Goal: Check status: Check status

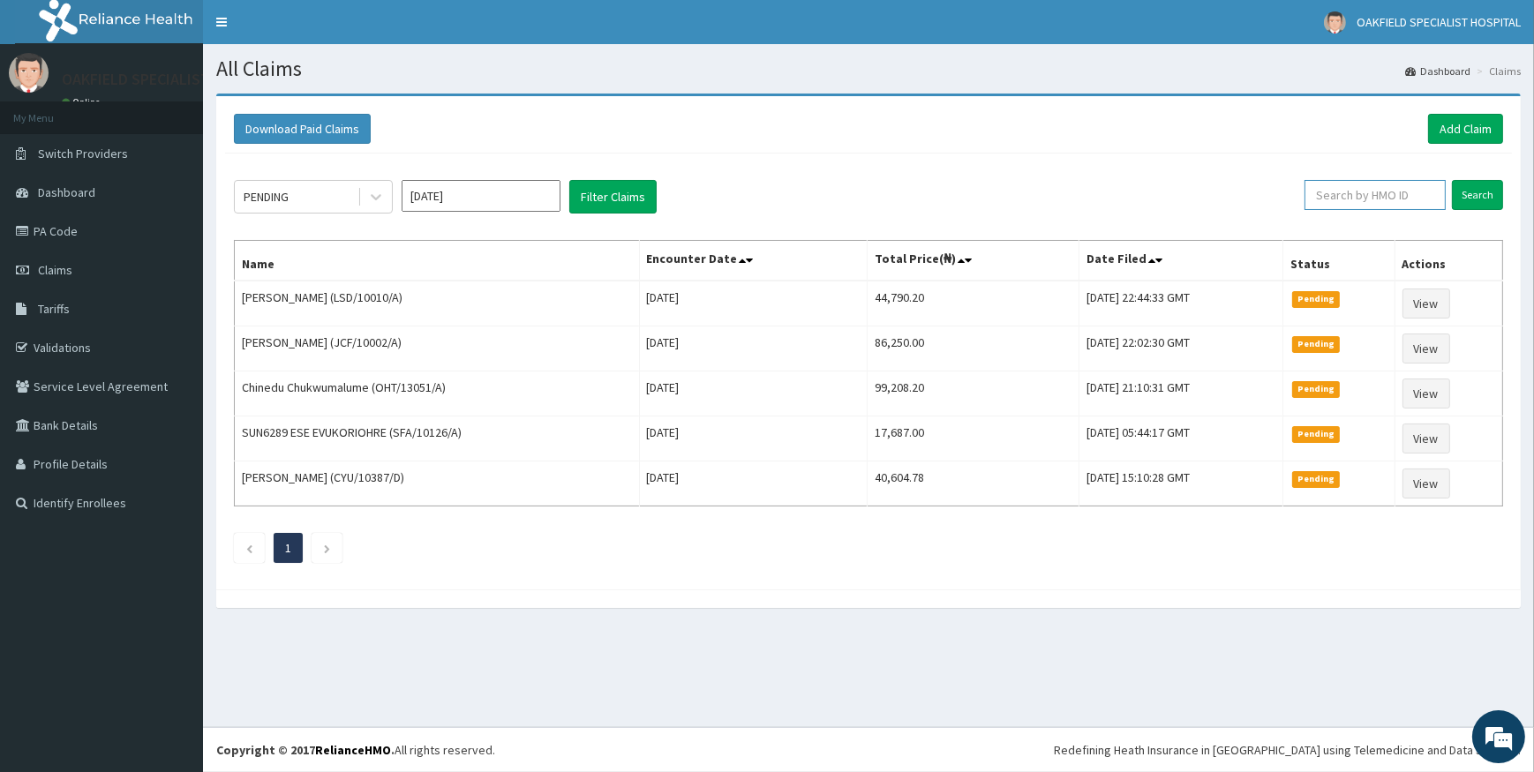
click at [1375, 200] on input "text" at bounding box center [1375, 195] width 141 height 30
paste input "OHT/13051/A"
click at [1467, 193] on input "Search" at bounding box center [1477, 195] width 51 height 30
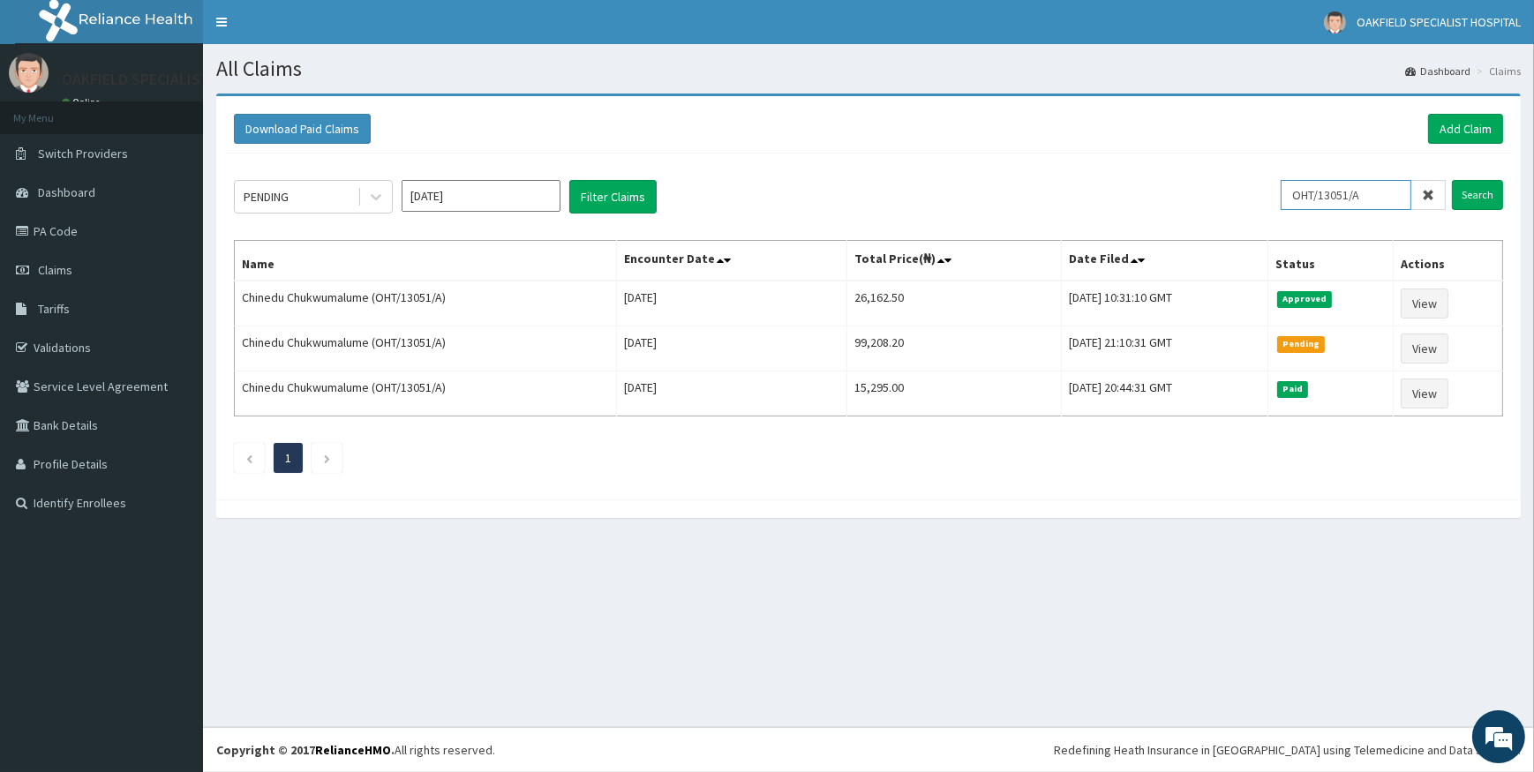
drag, startPoint x: 1377, startPoint y: 191, endPoint x: 1252, endPoint y: 191, distance: 125.4
click at [1258, 191] on div "PENDING [DATE] Filter Claims OHT/13051/A Search" at bounding box center [868, 197] width 1269 height 34
paste input "CYU/10387"
click at [1485, 193] on input "Search" at bounding box center [1477, 195] width 51 height 30
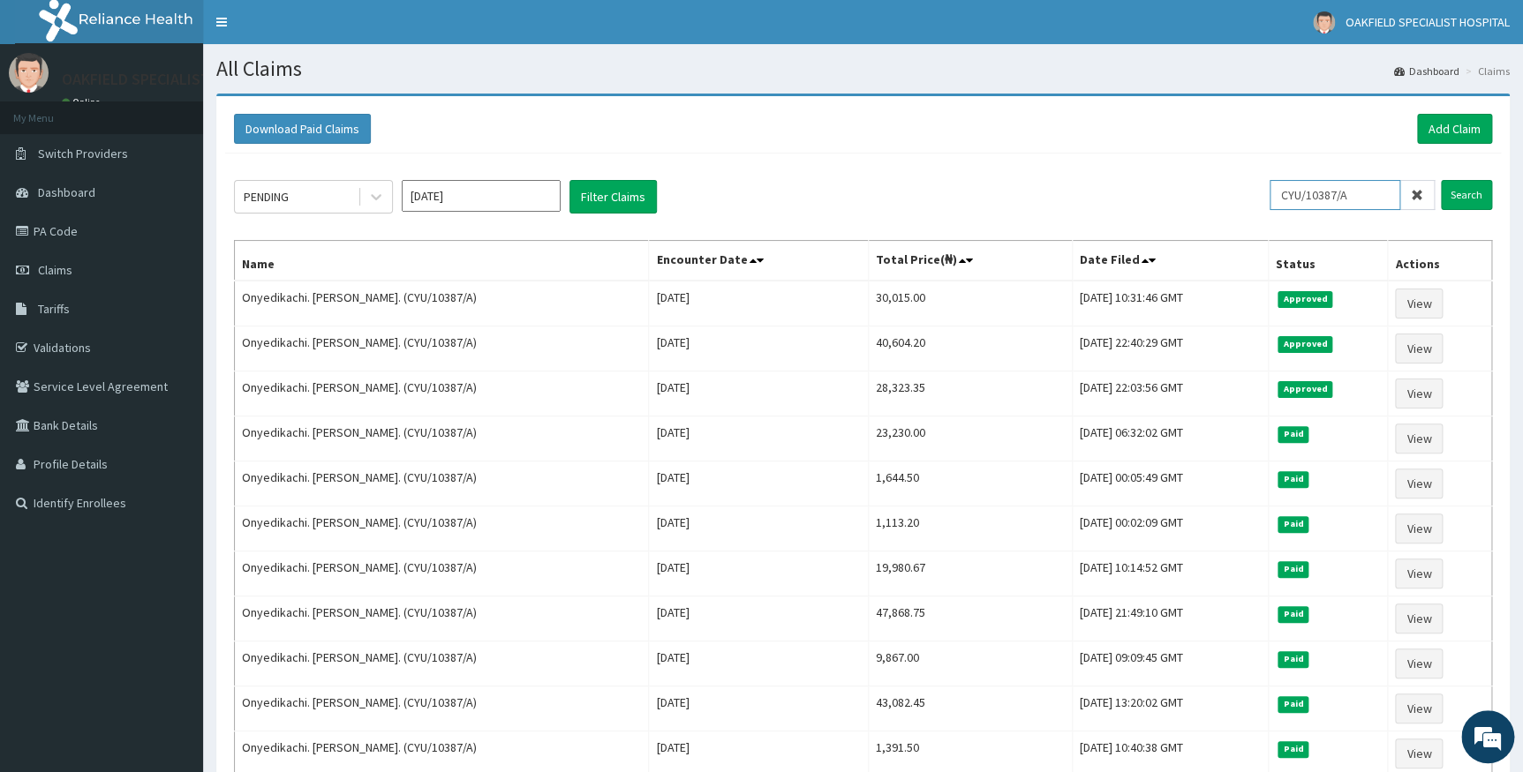
drag, startPoint x: 1373, startPoint y: 192, endPoint x: 1132, endPoint y: 193, distance: 241.0
click at [1149, 188] on div "PENDING [DATE] Filter Claims CYU/10387/A Search" at bounding box center [863, 197] width 1258 height 34
paste input "TFG/10122"
type input "TFG/10122/A"
click at [1469, 185] on input "Search" at bounding box center [1466, 195] width 51 height 30
